Goal: Transaction & Acquisition: Purchase product/service

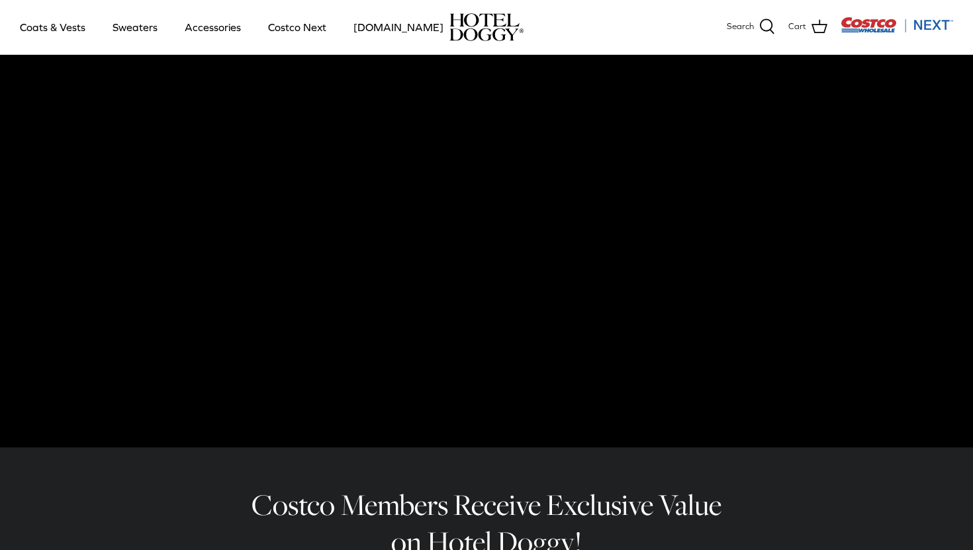
scroll to position [40, 0]
click at [296, 30] on link "Costco Next" at bounding box center [297, 27] width 82 height 45
click at [49, 30] on link "Coats & Vests" at bounding box center [52, 27] width 89 height 45
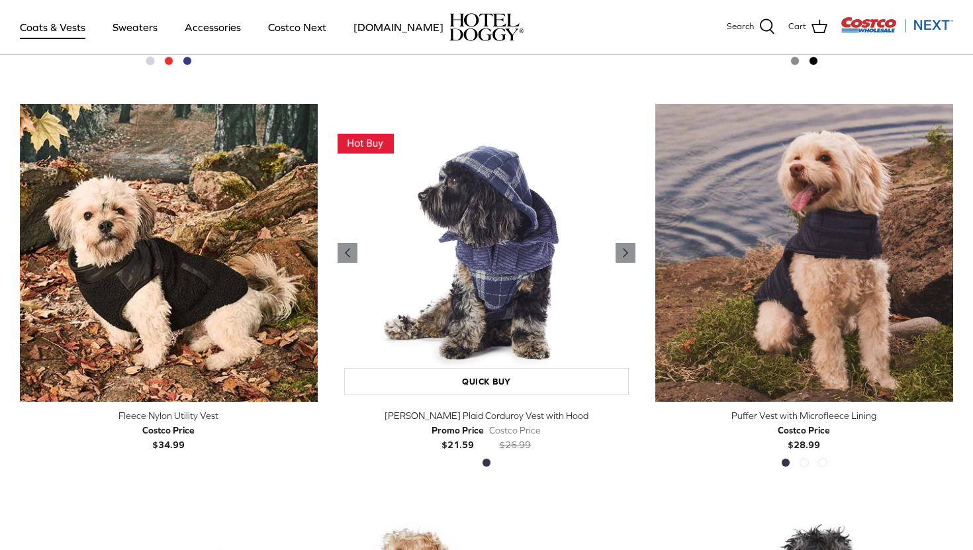
scroll to position [1503, 0]
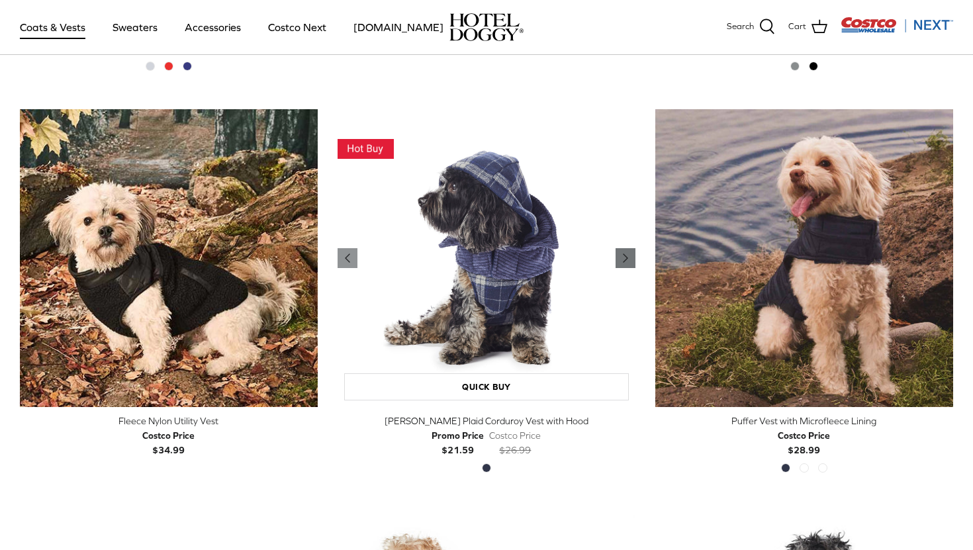
click at [625, 259] on polyline "Previous" at bounding box center [625, 258] width 4 height 8
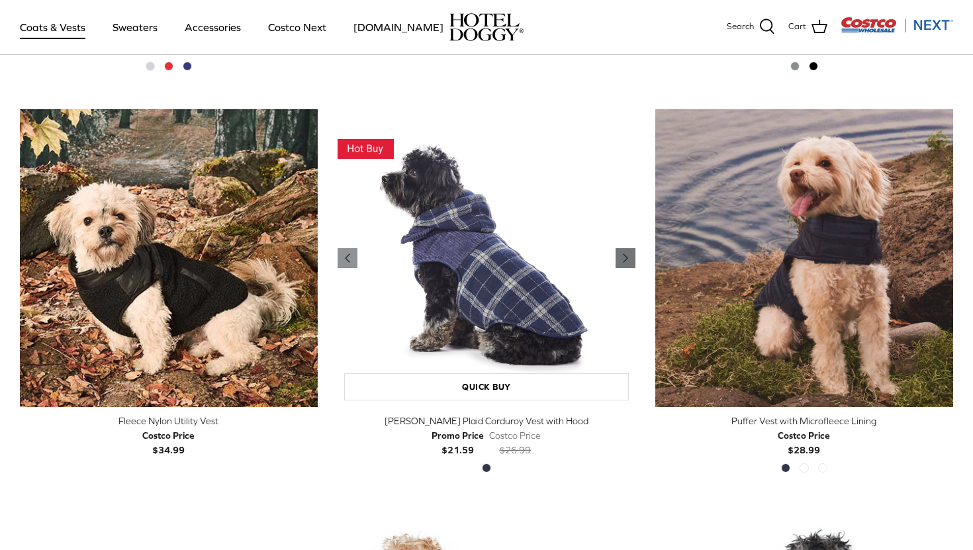
click at [625, 259] on polyline "Previous" at bounding box center [625, 258] width 4 height 8
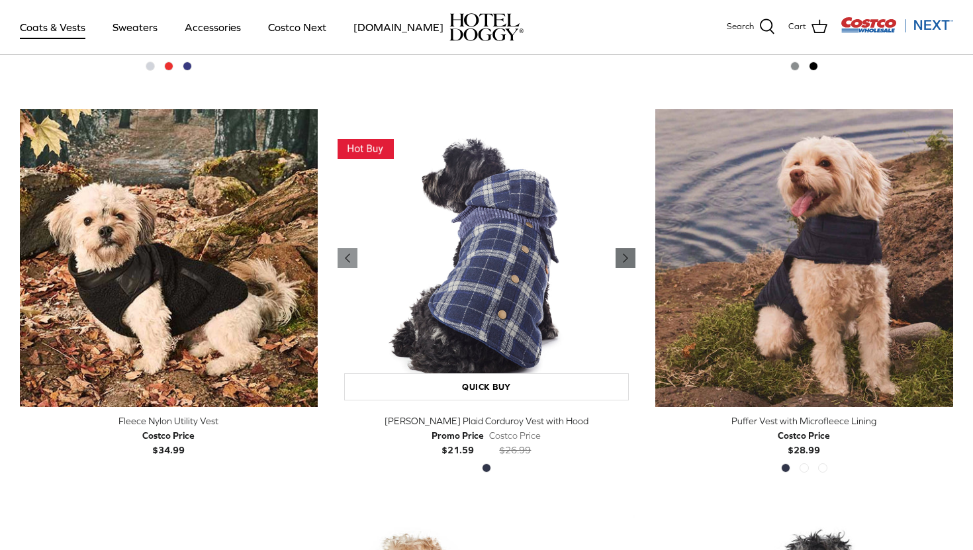
click at [625, 259] on polyline "Previous" at bounding box center [625, 258] width 4 height 8
click at [130, 27] on link "Sweaters" at bounding box center [135, 27] width 69 height 45
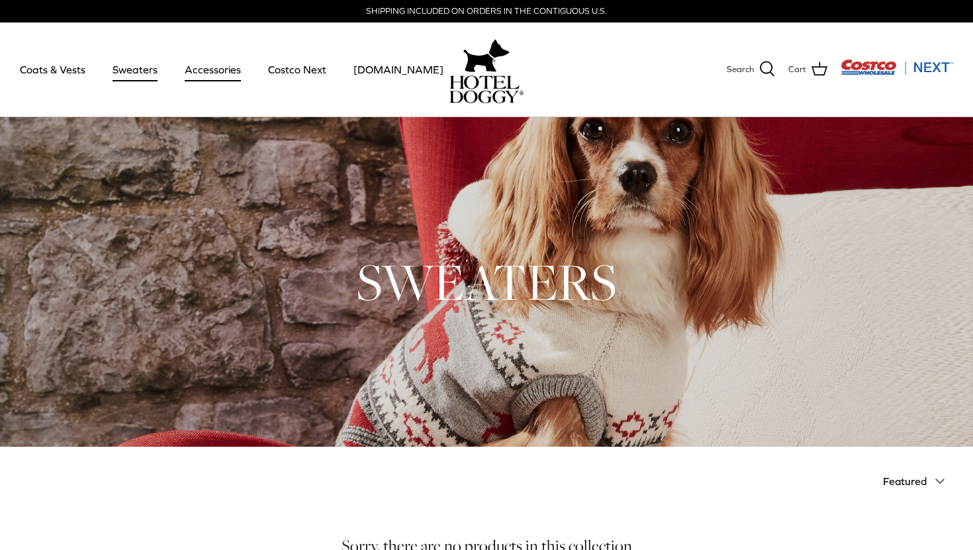
click at [238, 69] on link "Accessories" at bounding box center [213, 69] width 80 height 45
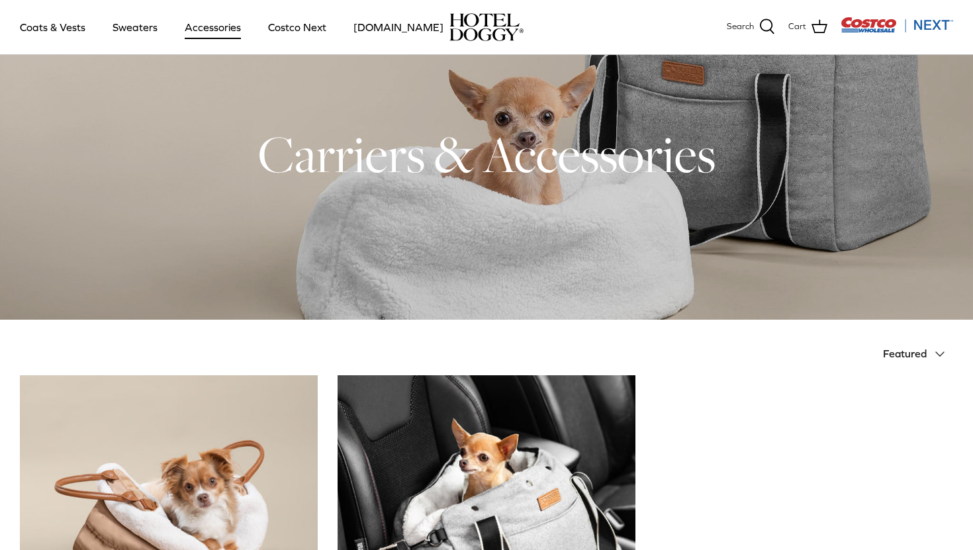
scroll to position [34, 0]
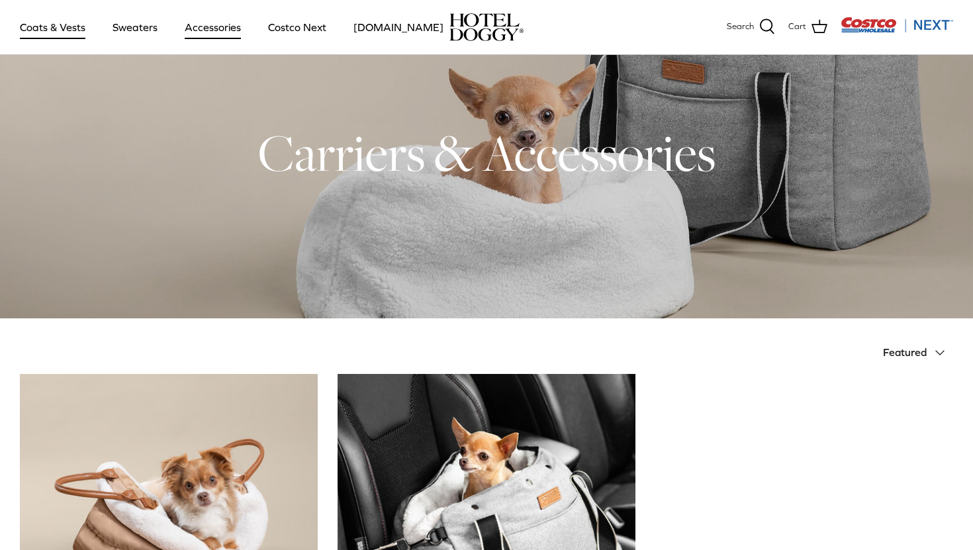
click at [56, 27] on link "Coats & Vests" at bounding box center [52, 27] width 89 height 45
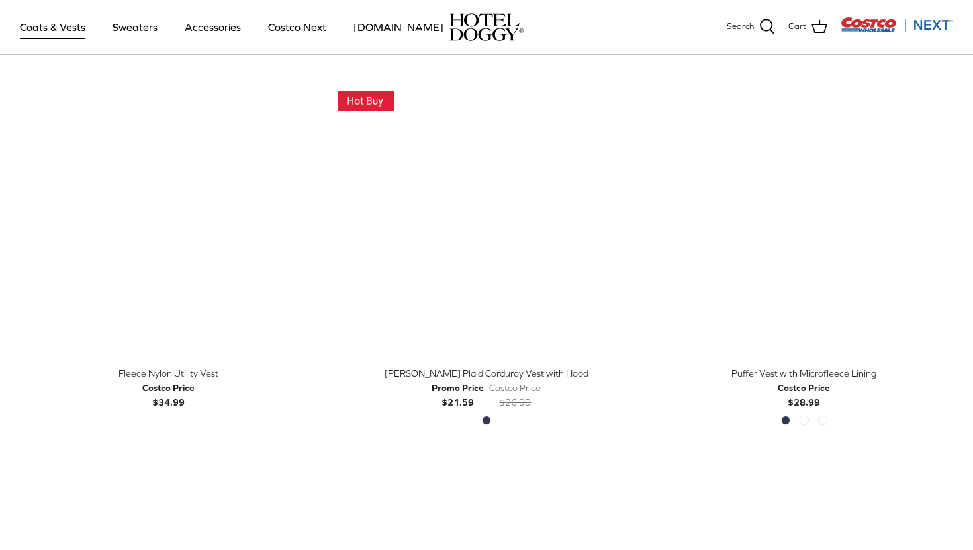
scroll to position [1550, 0]
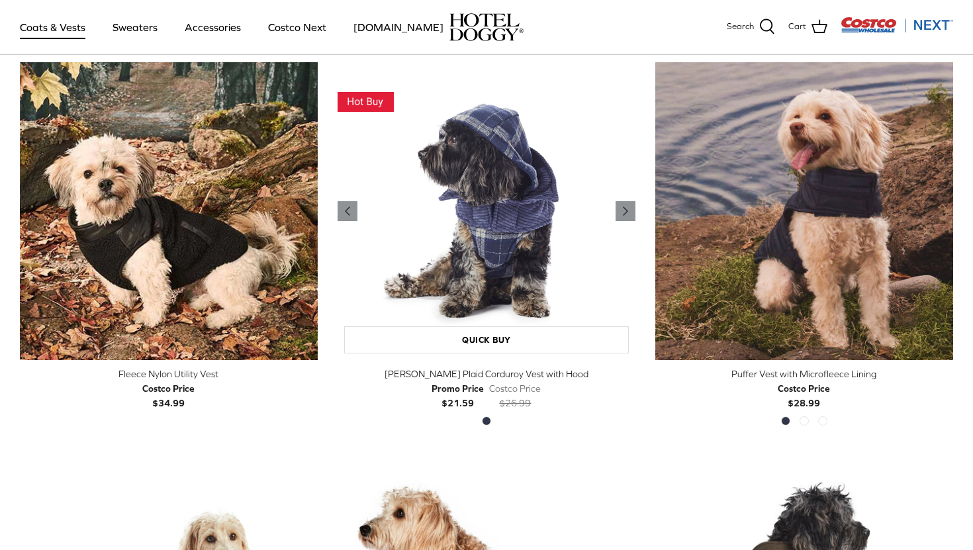
click at [488, 261] on img "Melton Plaid Corduroy Vest with Hood" at bounding box center [487, 211] width 298 height 298
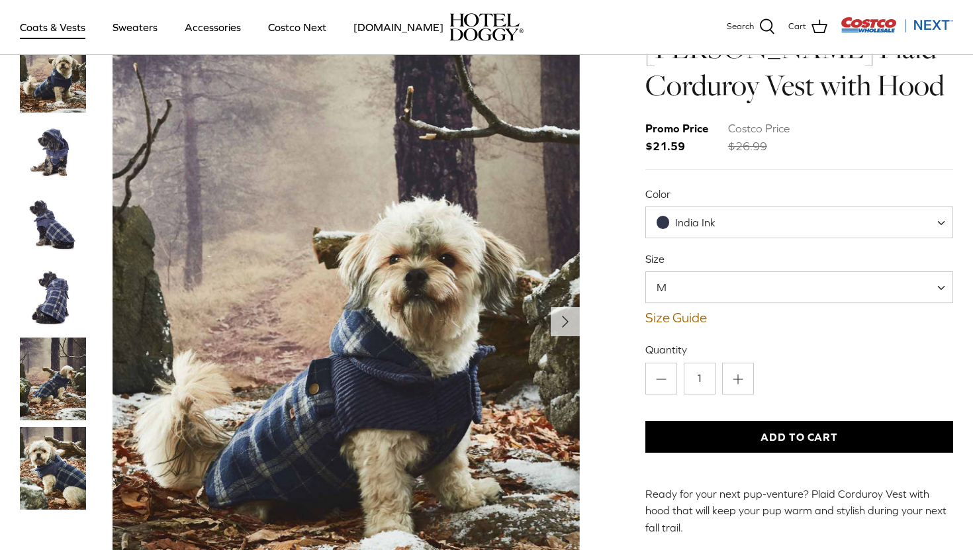
scroll to position [68, 0]
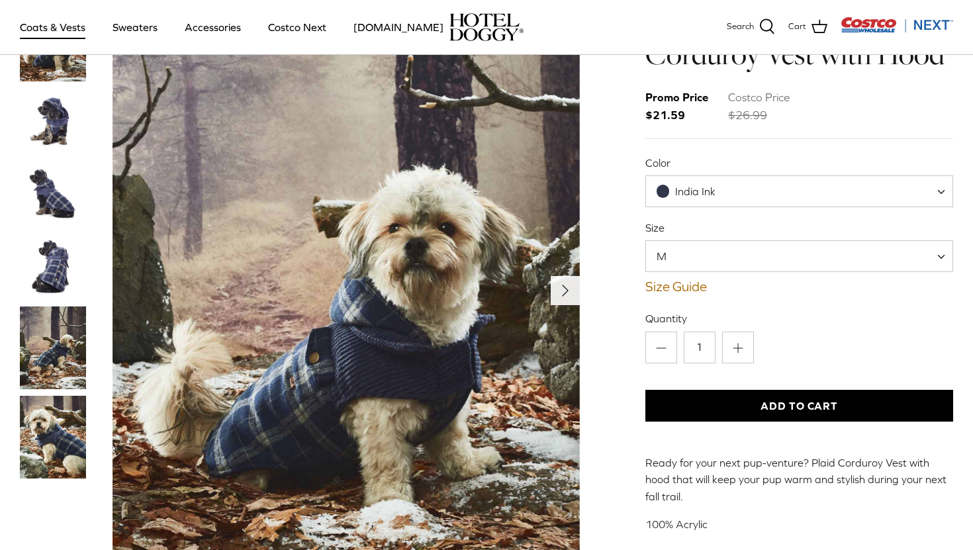
click at [570, 293] on icon "Right" at bounding box center [565, 290] width 21 height 21
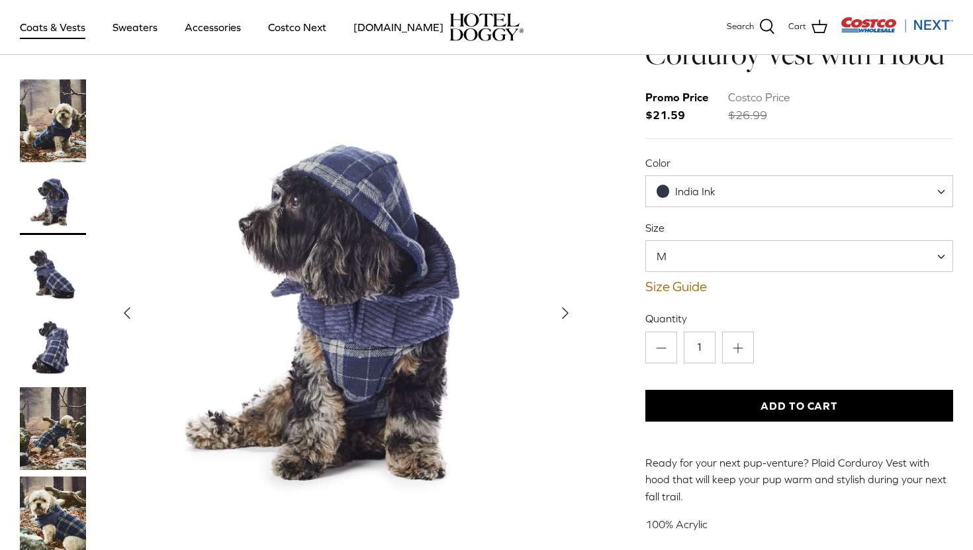
click at [565, 308] on polyline "Next" at bounding box center [565, 313] width 5 height 11
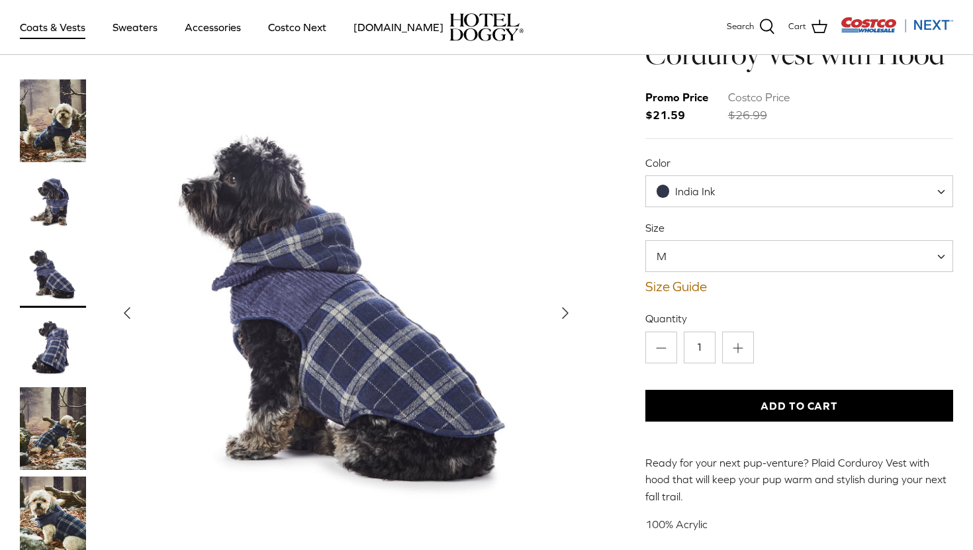
click at [567, 302] on icon "Right" at bounding box center [565, 312] width 21 height 21
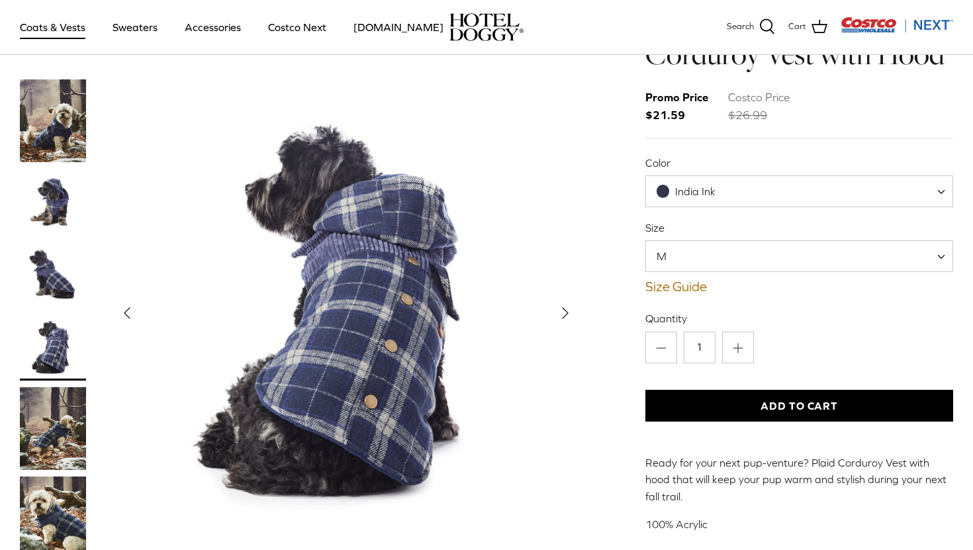
click at [567, 302] on icon "Right" at bounding box center [565, 312] width 21 height 21
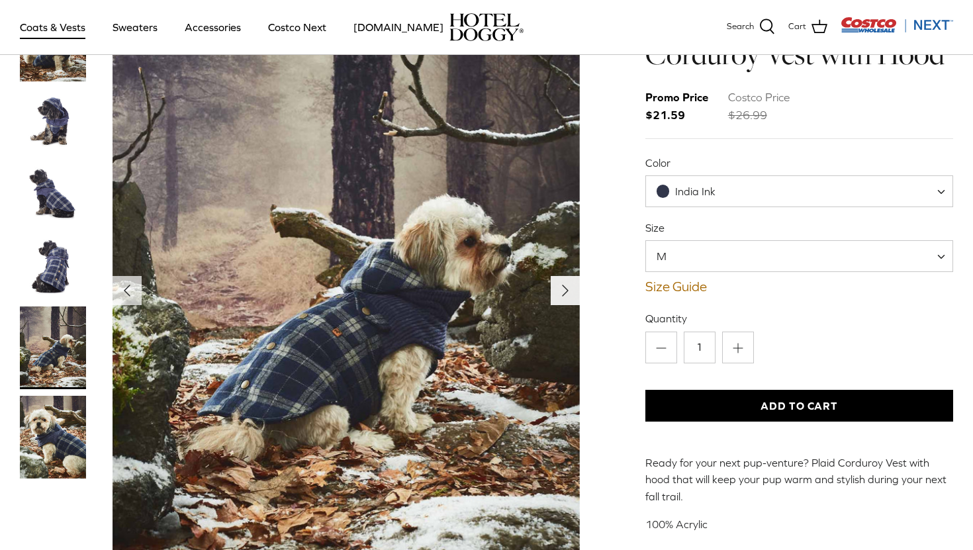
click at [567, 298] on icon "Right" at bounding box center [565, 290] width 21 height 21
